Goal: Information Seeking & Learning: Get advice/opinions

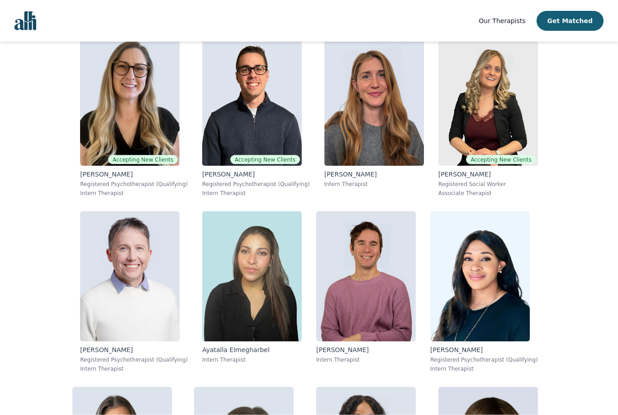
scroll to position [3343, 0]
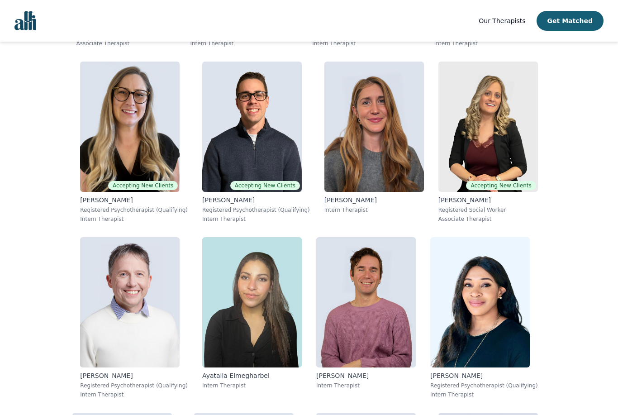
click at [102, 256] on img at bounding box center [130, 302] width 100 height 130
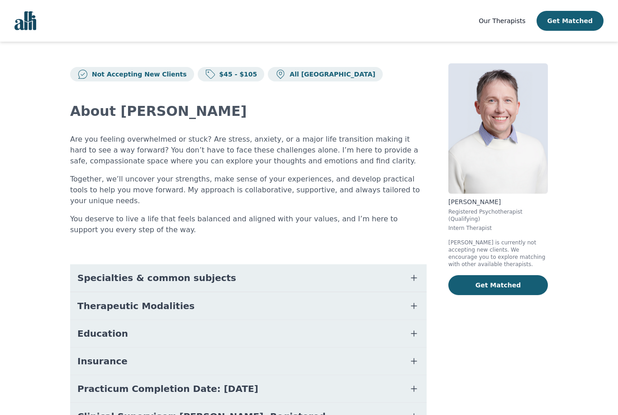
click at [92, 272] on span "Specialties & common subjects" at bounding box center [156, 278] width 159 height 13
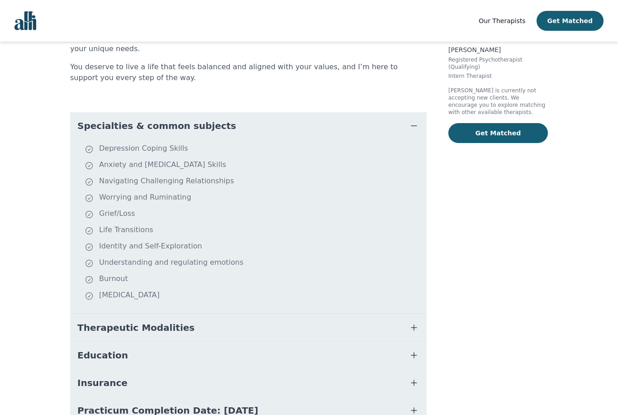
scroll to position [192, 0]
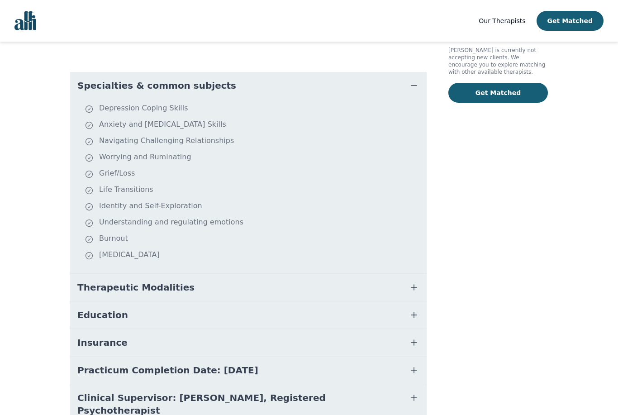
click at [88, 281] on span "Therapeutic Modalities" at bounding box center [135, 287] width 117 height 13
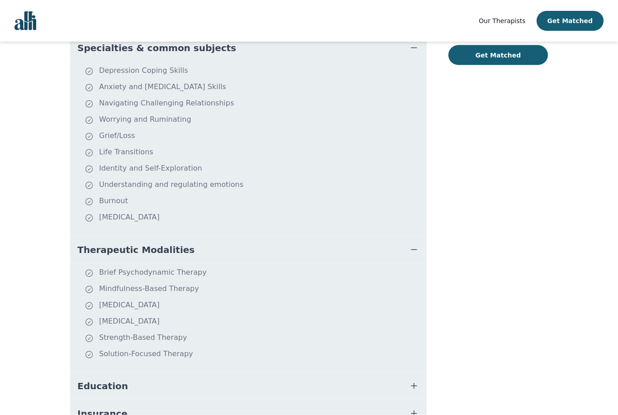
scroll to position [301, 0]
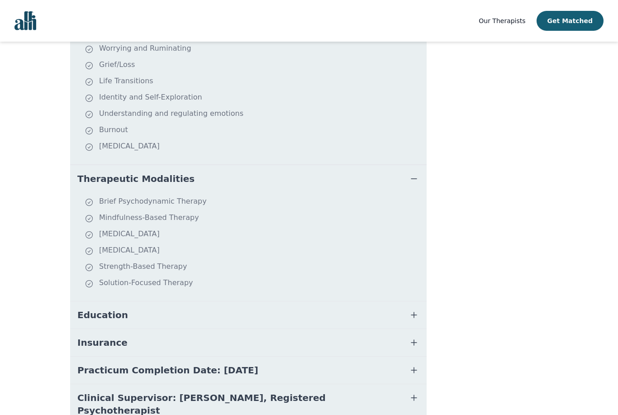
click at [88, 312] on button "Education" at bounding box center [248, 314] width 357 height 27
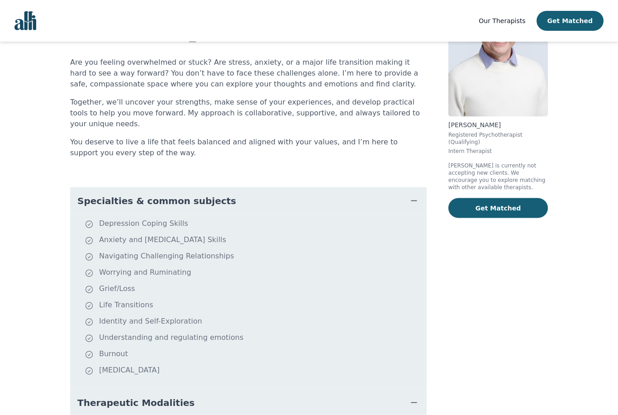
scroll to position [0, 0]
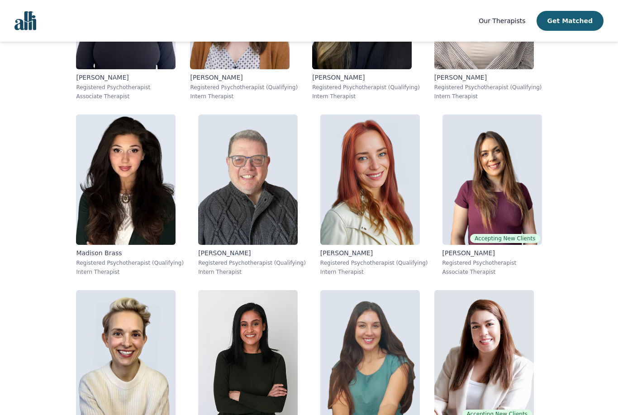
scroll to position [1089, 0]
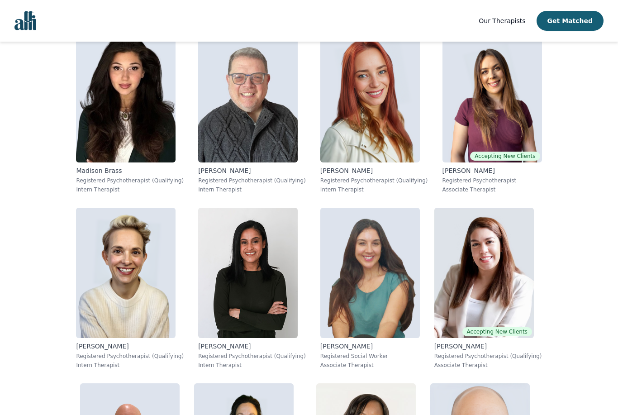
click at [273, 155] on img at bounding box center [248, 97] width 100 height 130
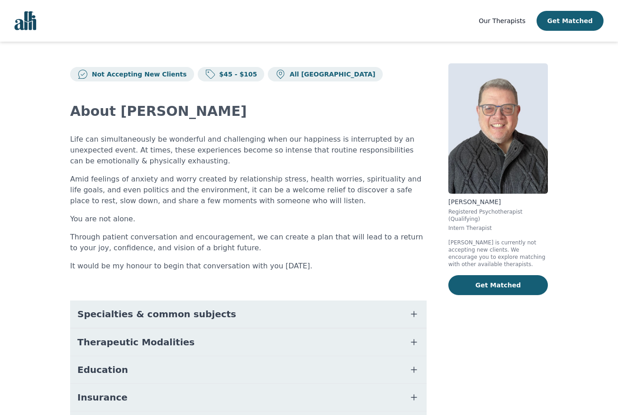
scroll to position [66, 0]
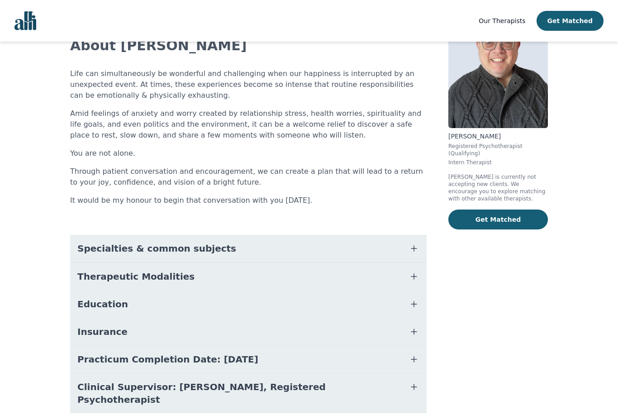
click at [373, 317] on button "Education" at bounding box center [248, 304] width 357 height 27
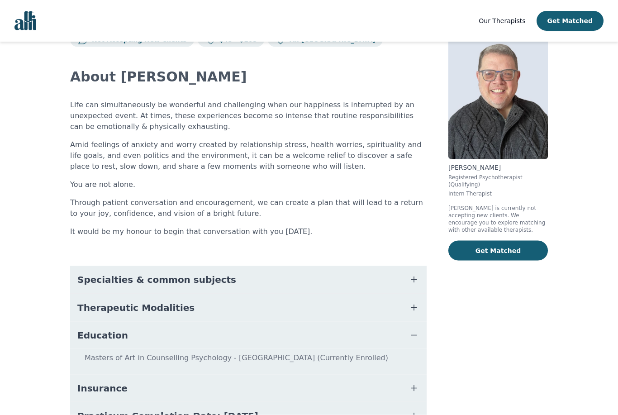
scroll to position [0, 0]
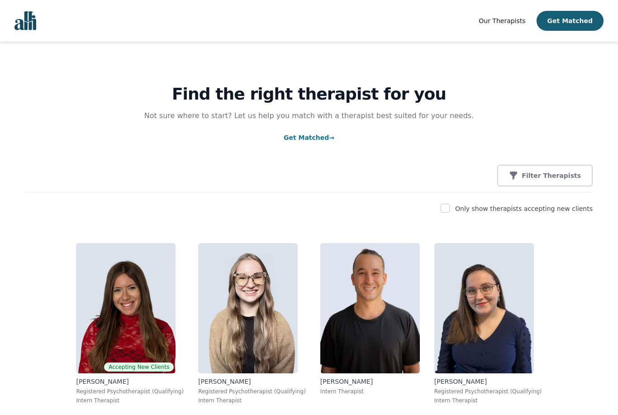
click at [538, 177] on p "Filter Therapists" at bounding box center [551, 175] width 59 height 9
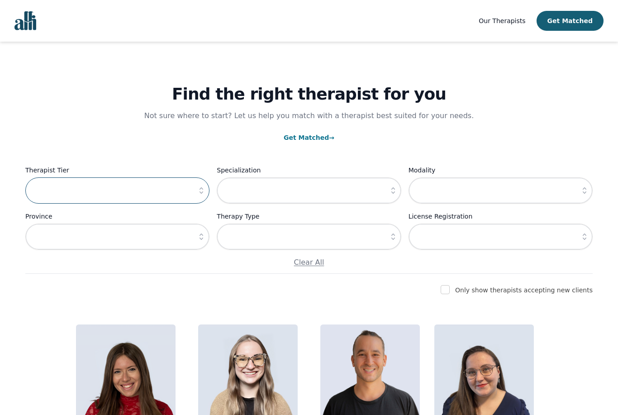
click at [191, 191] on input "text" at bounding box center [117, 190] width 184 height 26
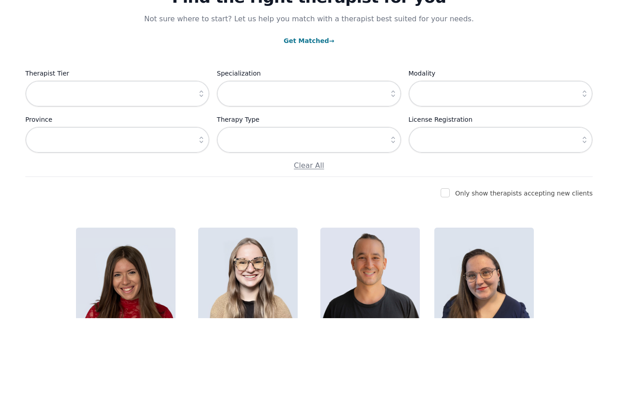
click at [205, 186] on icon "button" at bounding box center [201, 190] width 9 height 9
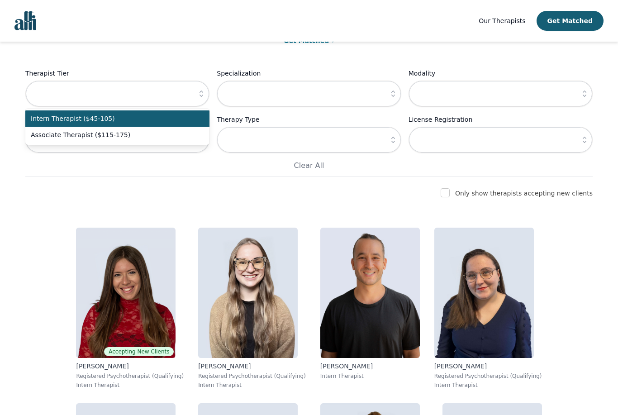
click at [183, 137] on span "Associate Therapist ($115-175)" at bounding box center [112, 134] width 163 height 9
type input "Associate Therapist ($115-175)"
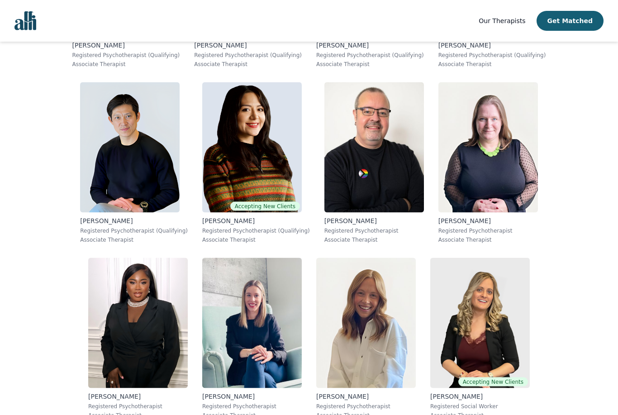
scroll to position [770, 0]
click at [407, 134] on img at bounding box center [375, 147] width 100 height 130
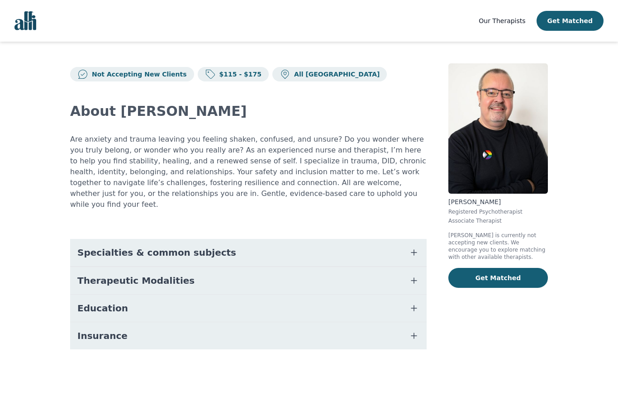
click at [404, 298] on button "Education" at bounding box center [248, 308] width 357 height 27
